Goal: Find specific page/section: Find specific page/section

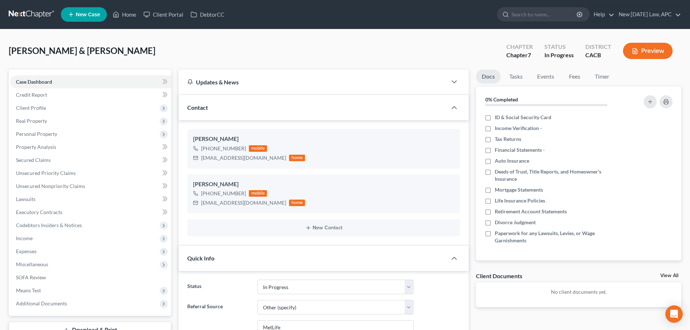
select select "5"
select select "6"
click at [25, 13] on link at bounding box center [32, 14] width 46 height 13
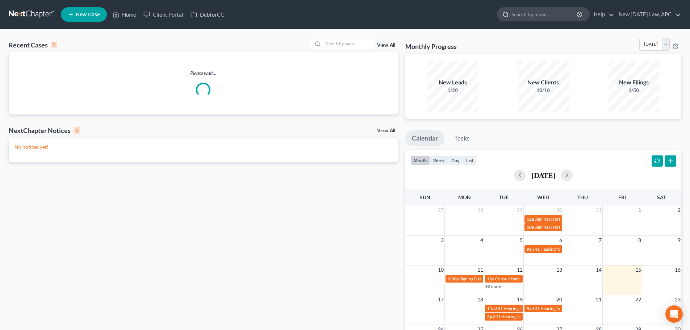
click at [514, 11] on input "search" at bounding box center [544, 14] width 66 height 13
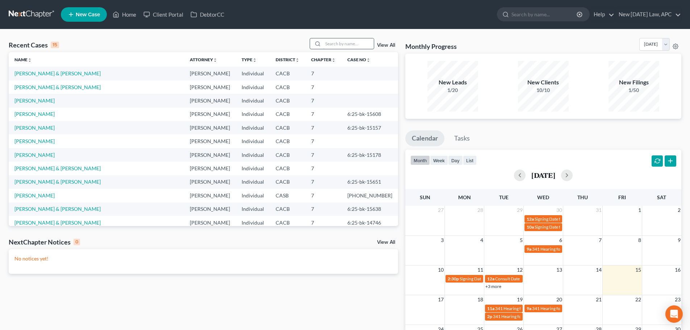
click at [341, 44] on input "search" at bounding box center [348, 43] width 51 height 10
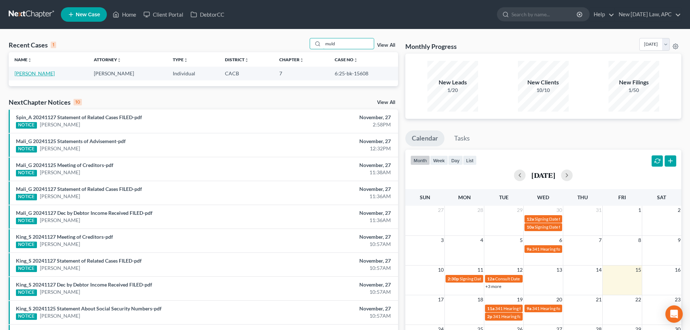
type input "muld"
click at [41, 75] on link "Muldrow, Steven" at bounding box center [34, 73] width 40 height 6
